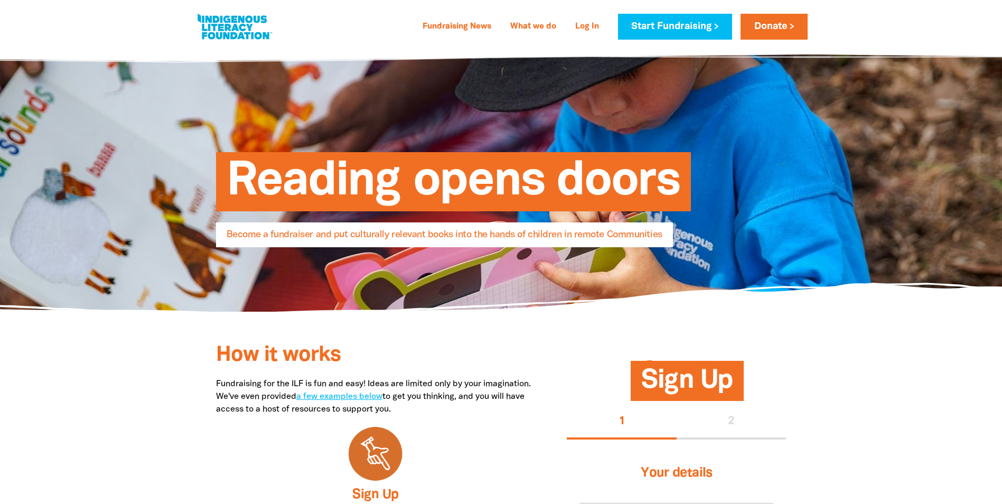
select select "AU"
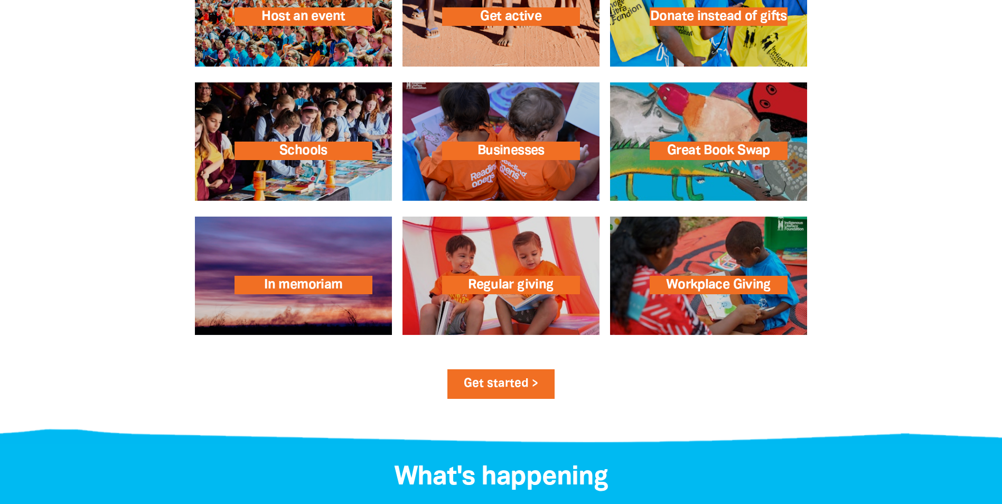
scroll to position [1638, 0]
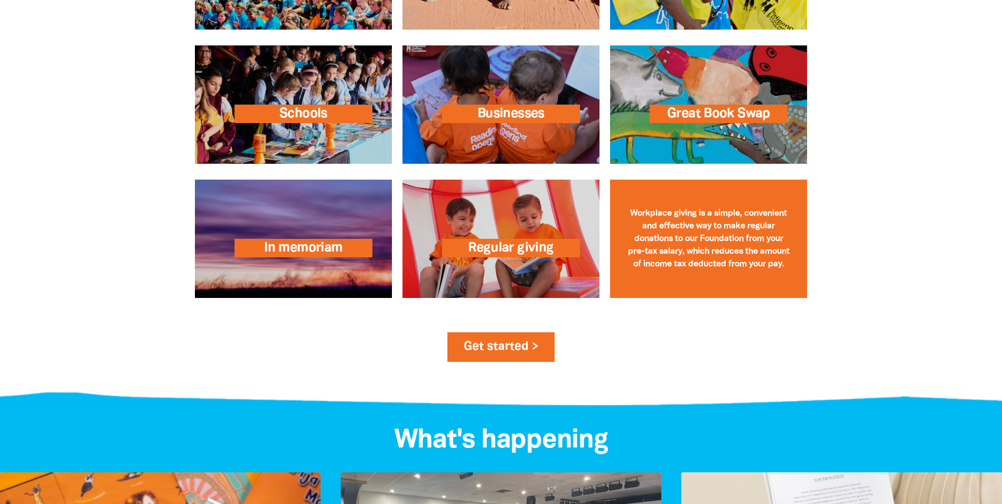
click at [726, 235] on link at bounding box center [708, 239] width 197 height 118
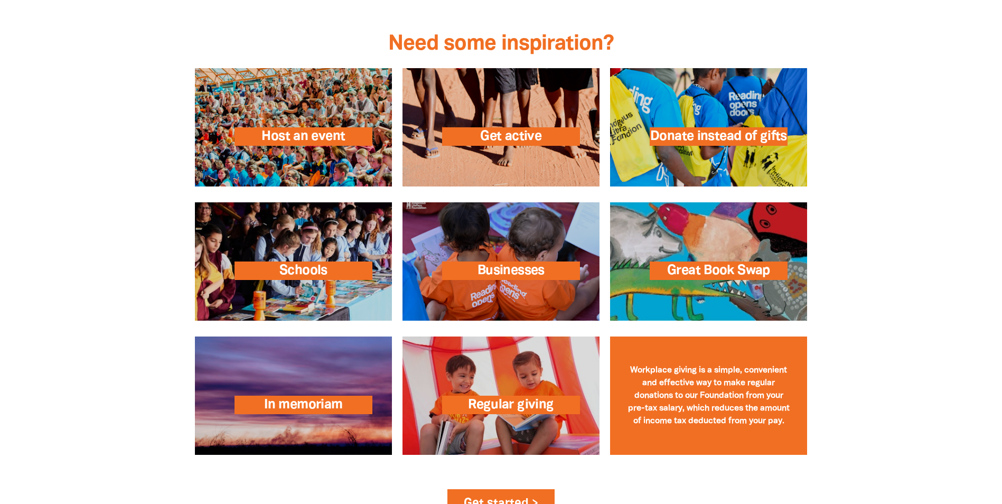
scroll to position [1480, 0]
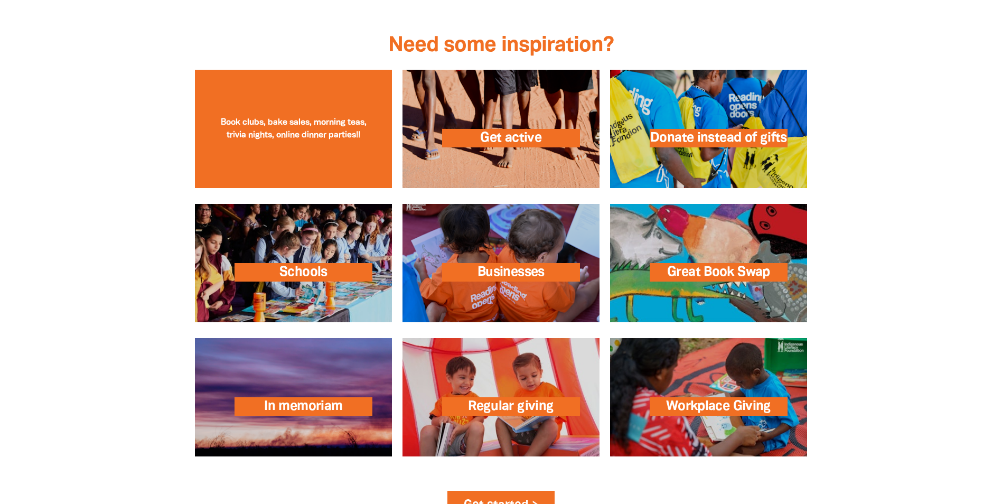
click at [297, 145] on link at bounding box center [293, 129] width 197 height 118
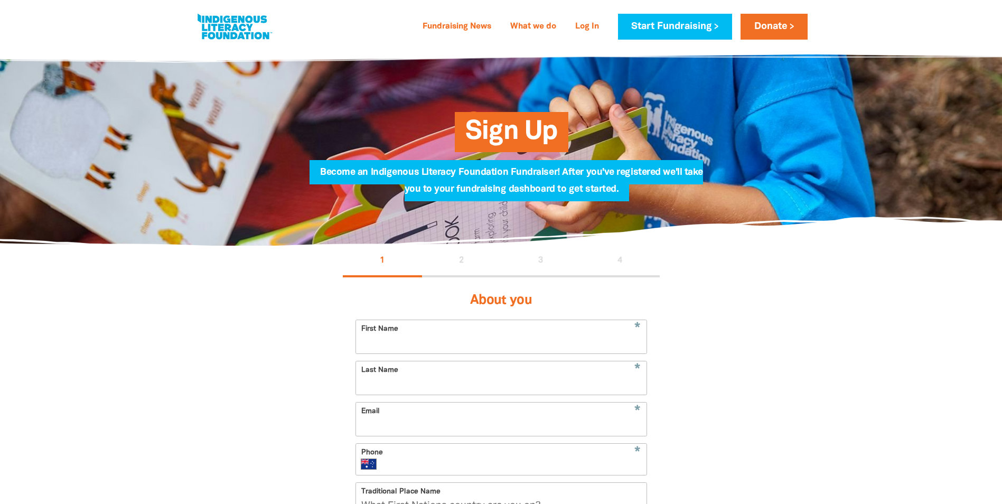
select select "AU"
click at [441, 25] on link "Fundraising News" at bounding box center [456, 26] width 81 height 17
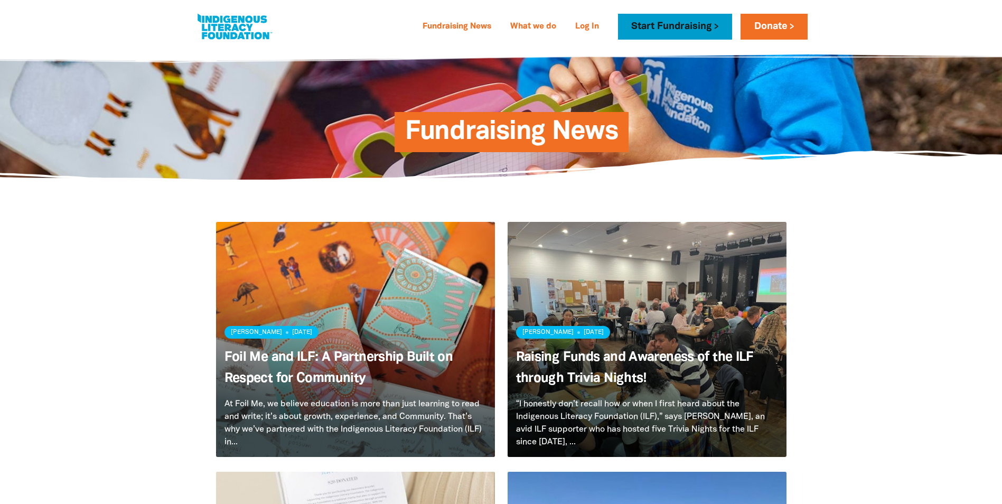
click at [669, 21] on link "Start Fundraising" at bounding box center [675, 27] width 114 height 26
select select "AU"
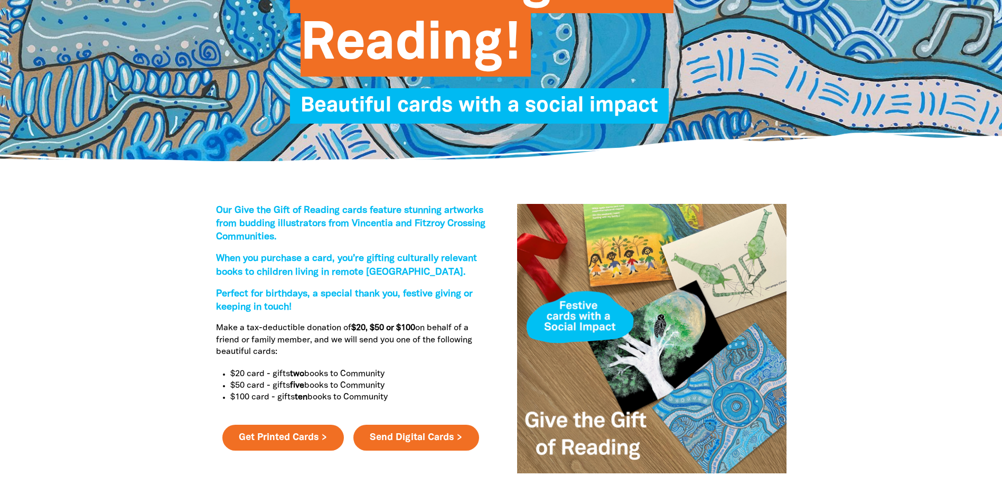
scroll to position [264, 0]
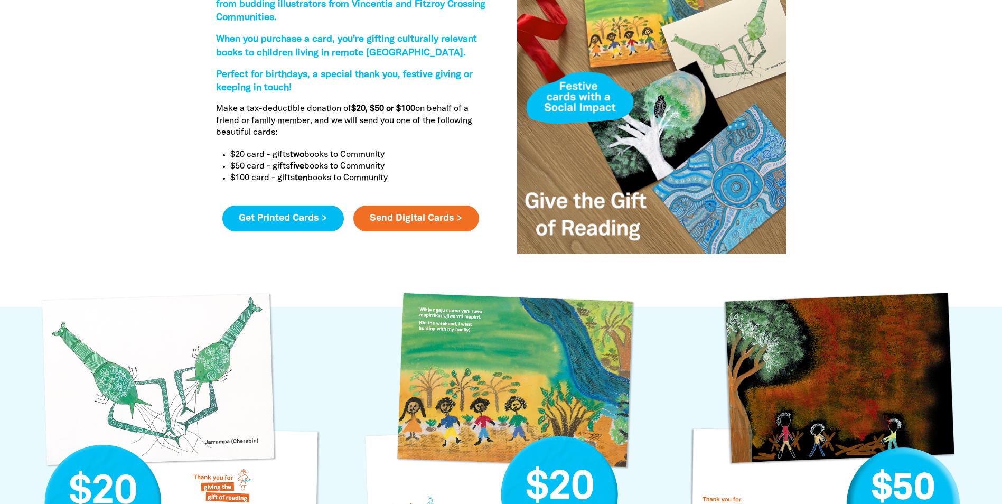
click at [309, 230] on link "Get Printed Cards >" at bounding box center [283, 219] width 122 height 26
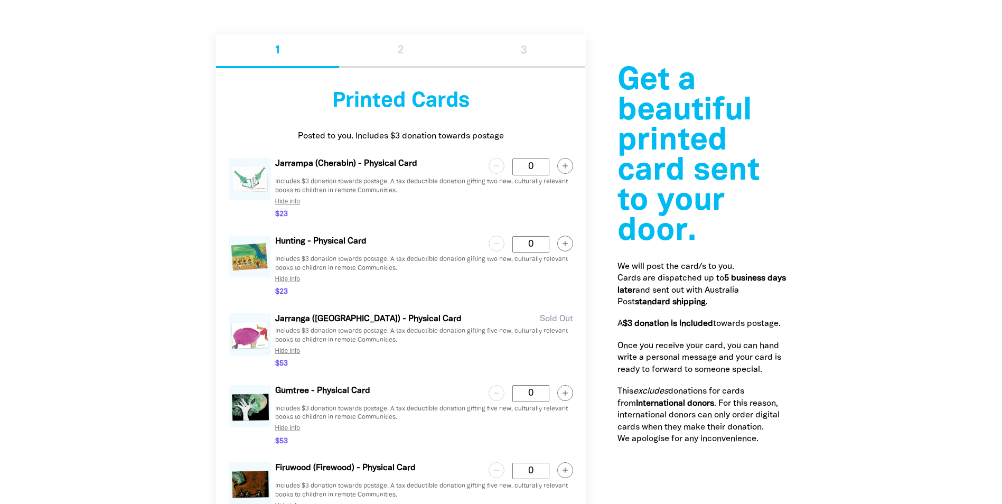
scroll to position [1321, 0]
